Goal: Task Accomplishment & Management: Complete application form

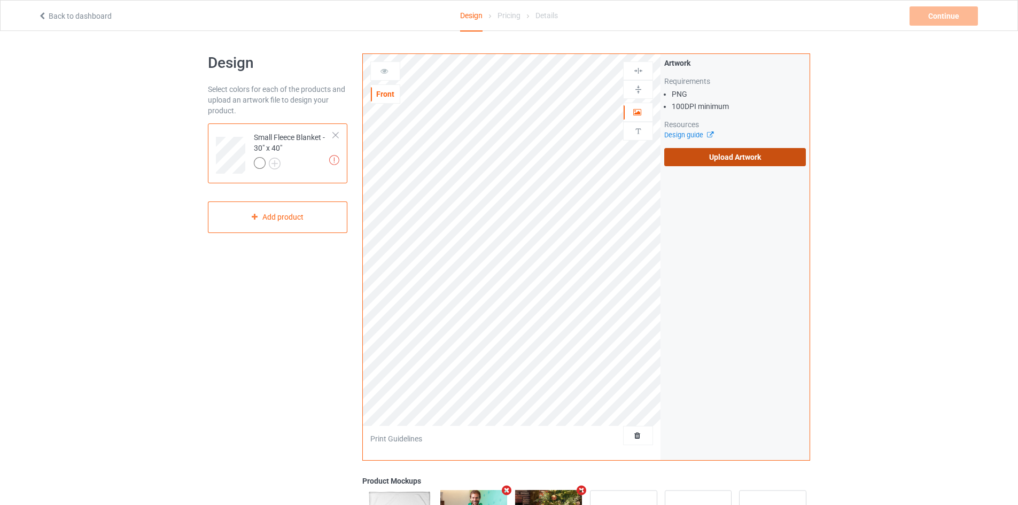
click at [722, 151] on label "Upload Artwork" at bounding box center [735, 157] width 142 height 18
click at [0, 0] on input "Upload Artwork" at bounding box center [0, 0] width 0 height 0
click at [686, 159] on label "Upload Artwork" at bounding box center [735, 157] width 142 height 18
click at [0, 0] on input "Upload Artwork" at bounding box center [0, 0] width 0 height 0
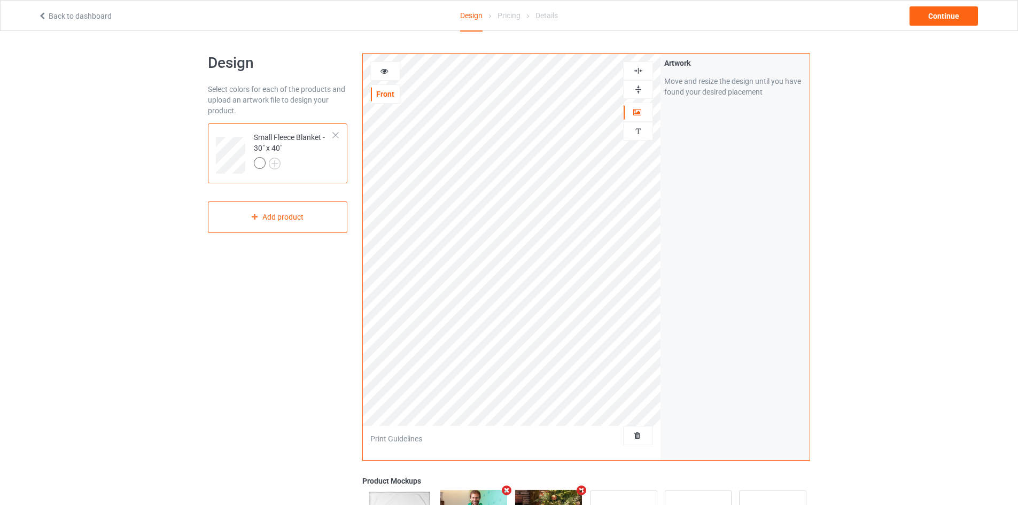
click at [638, 72] on img at bounding box center [638, 71] width 10 height 10
click at [642, 87] on img at bounding box center [638, 89] width 10 height 10
click at [641, 91] on img at bounding box center [638, 89] width 10 height 10
click at [640, 89] on img at bounding box center [638, 89] width 10 height 10
click at [931, 18] on div "Continue" at bounding box center [943, 15] width 68 height 19
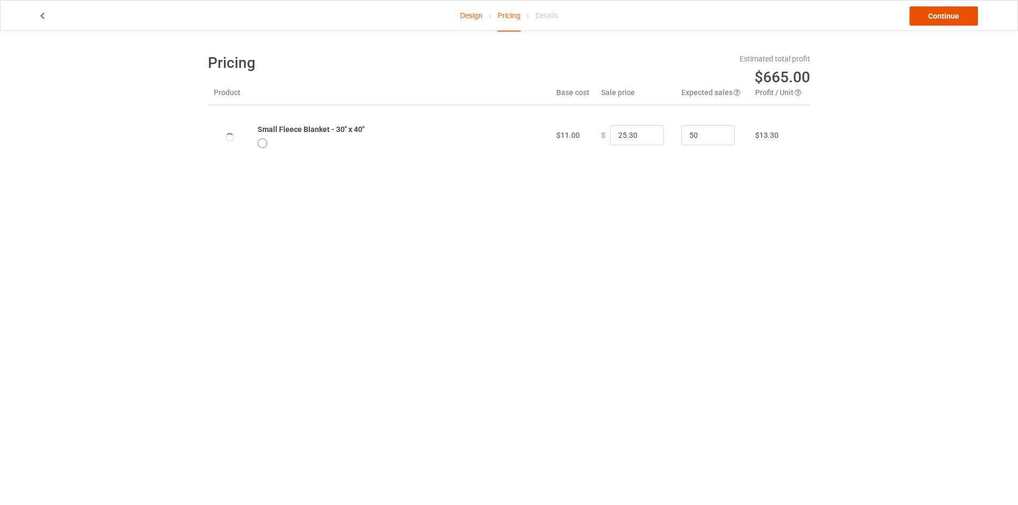
click at [942, 17] on link "Continue" at bounding box center [943, 15] width 68 height 19
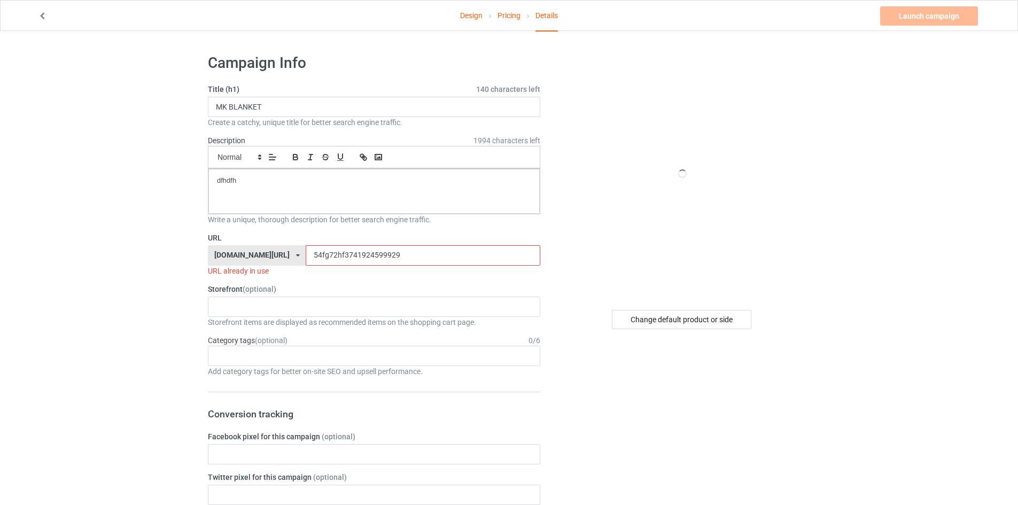
click at [317, 259] on input "54fg72hf3741924599929" at bounding box center [423, 255] width 234 height 20
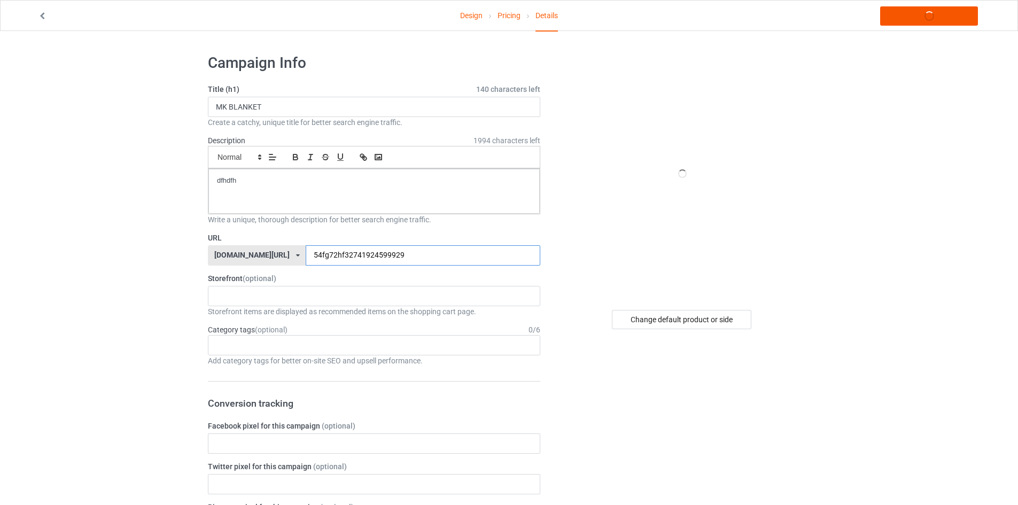
type input "54fg72hf32741924599929"
click at [907, 10] on link "Launch campaign" at bounding box center [929, 15] width 98 height 19
